Goal: Task Accomplishment & Management: Use online tool/utility

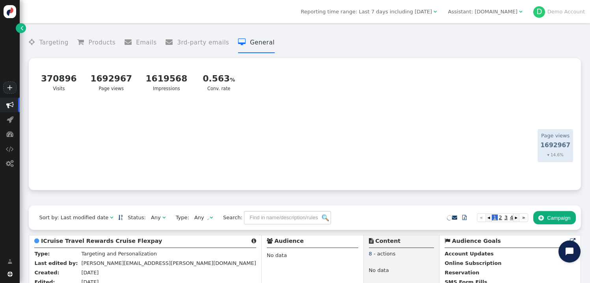
click at [511, 9] on div "Assistant: [DOMAIN_NAME]" at bounding box center [482, 12] width 69 height 8
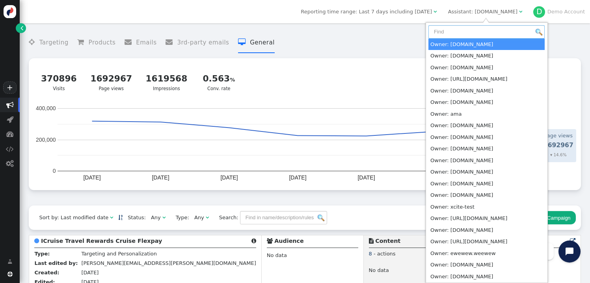
click at [479, 31] on input "text" at bounding box center [486, 31] width 116 height 13
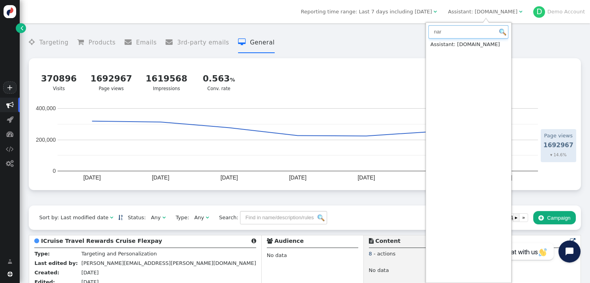
type input "nar"
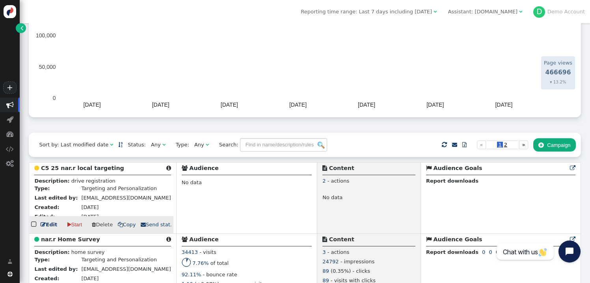
scroll to position [106, 0]
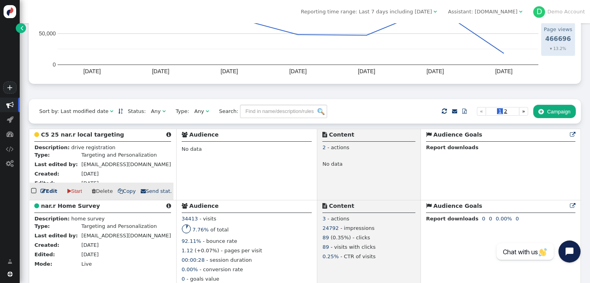
click at [80, 136] on b "C5 25 nar.r local targeting" at bounding box center [82, 135] width 83 height 6
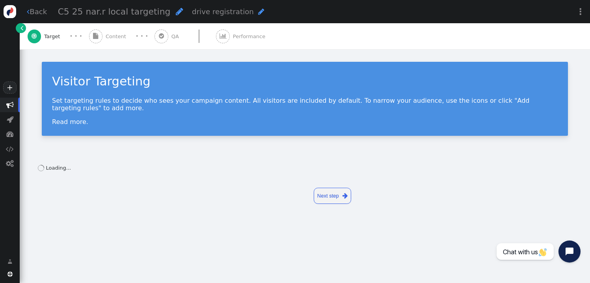
click at [164, 35] on span "" at bounding box center [161, 37] width 14 height 14
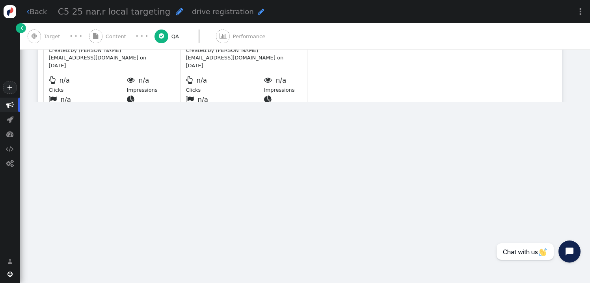
type input "http://*/"
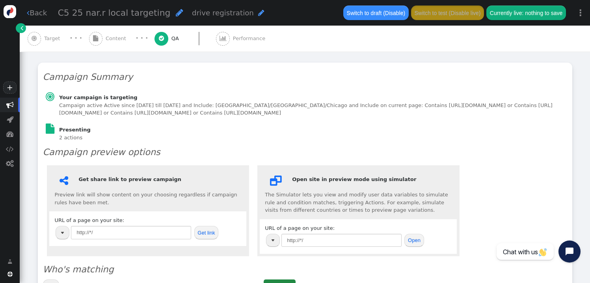
scroll to position [168, 0]
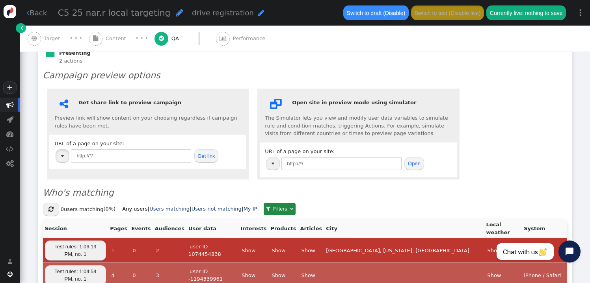
click at [63, 155] on img "button" at bounding box center [62, 156] width 3 height 2
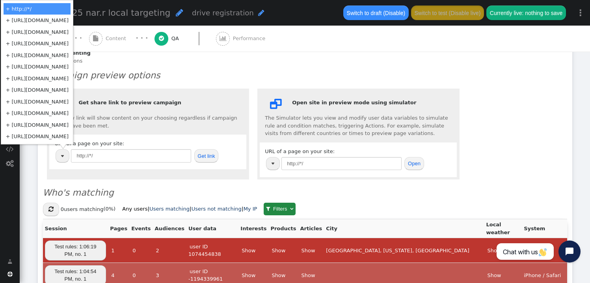
click at [69, 78] on td "+ http://nar.realtor/" at bounding box center [37, 79] width 67 height 12
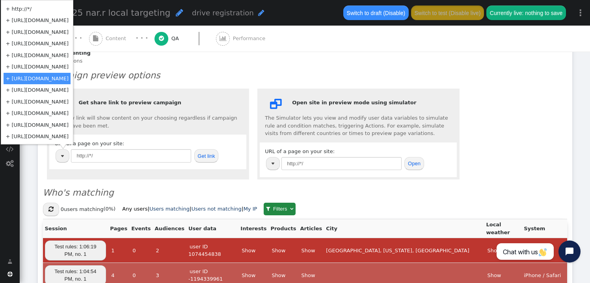
type input "http://nar.realtor/"
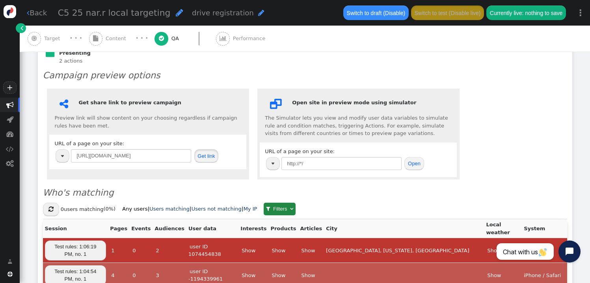
click at [211, 158] on button "Get link" at bounding box center [206, 155] width 24 height 13
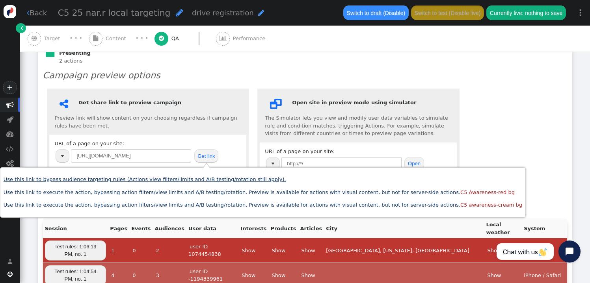
click at [205, 180] on link "Use this link to bypass audience targeting rules (Actions view filters/limits a…" at bounding box center [145, 180] width 283 height 6
click at [99, 46] on div " Content" at bounding box center [109, 39] width 40 height 26
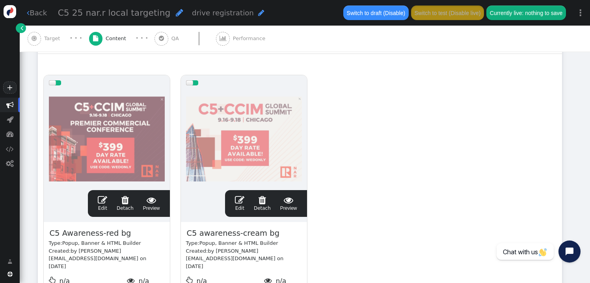
scroll to position [130, 0]
click at [253, 132] on div at bounding box center [244, 138] width 116 height 95
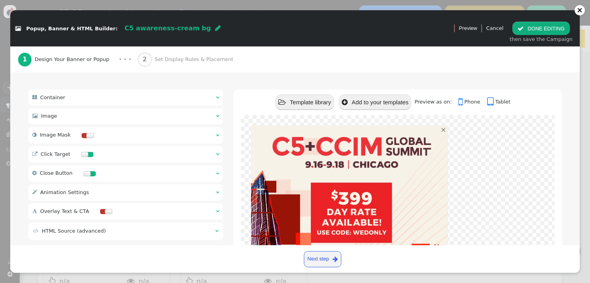
scroll to position [66, 0]
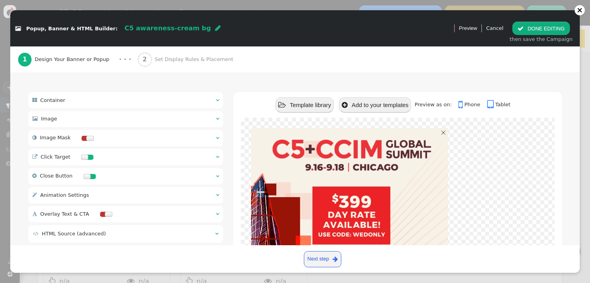
click at [545, 23] on button " DONE EDITING" at bounding box center [540, 28] width 57 height 13
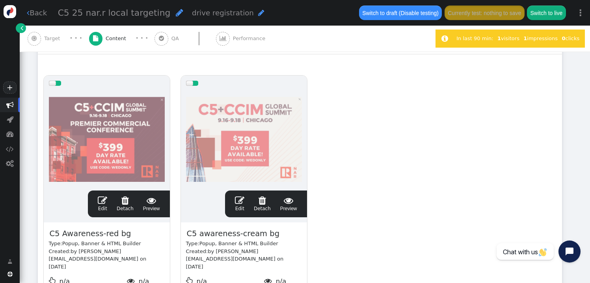
click at [21, 31] on span "" at bounding box center [21, 28] width 3 height 8
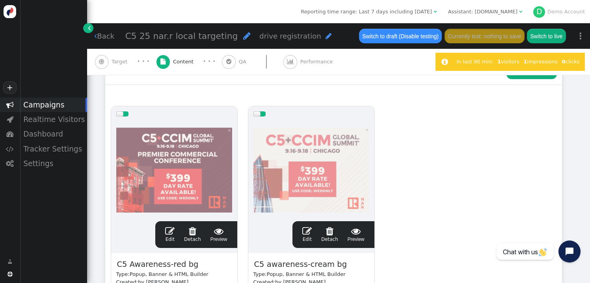
click at [474, 9] on div "Assistant: [DOMAIN_NAME]" at bounding box center [482, 12] width 69 height 8
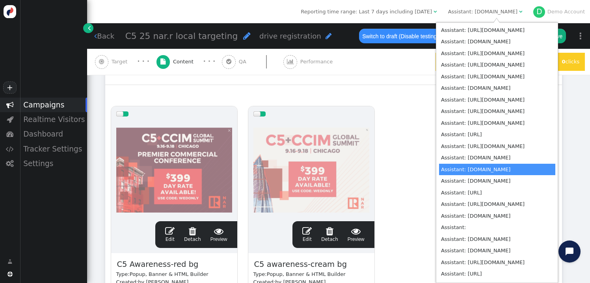
scroll to position [2920, 0]
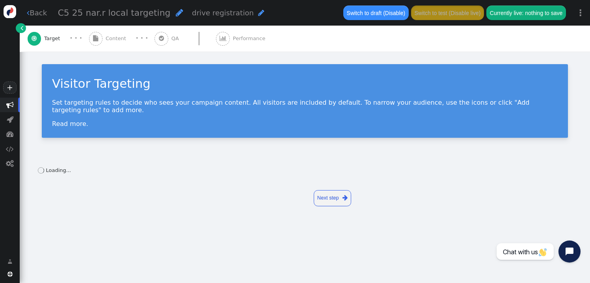
click at [23, 32] on link "" at bounding box center [21, 28] width 10 height 10
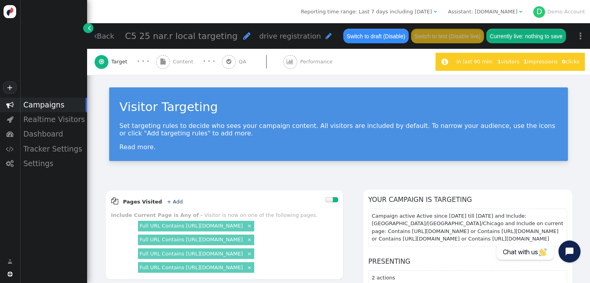
click at [489, 10] on div "Assistant: [DOMAIN_NAME]" at bounding box center [482, 12] width 69 height 8
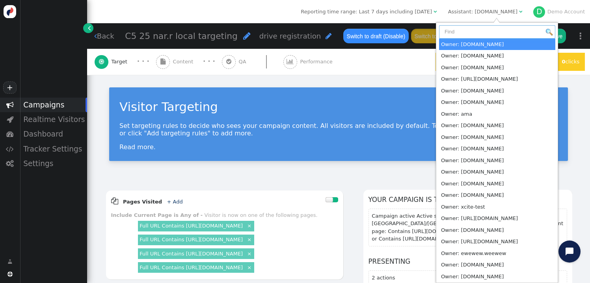
click at [487, 27] on input "text" at bounding box center [497, 31] width 116 height 13
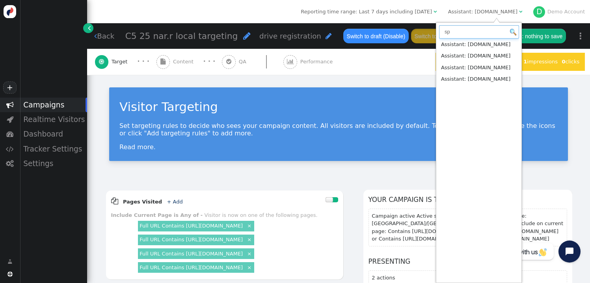
type input "sp"
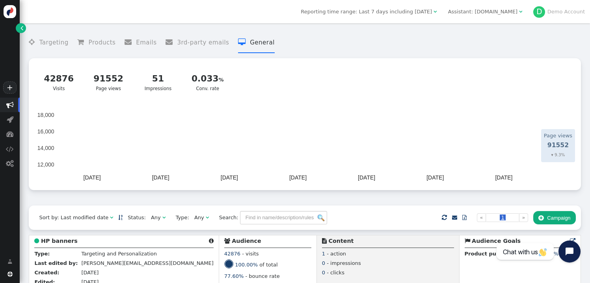
scroll to position [4, 0]
